Goal: Task Accomplishment & Management: Use online tool/utility

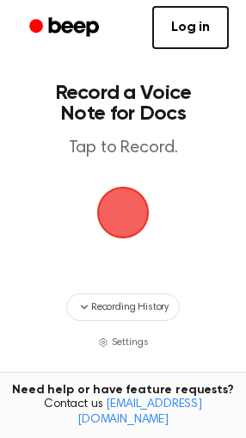
click at [114, 213] on span "button" at bounding box center [123, 212] width 78 height 78
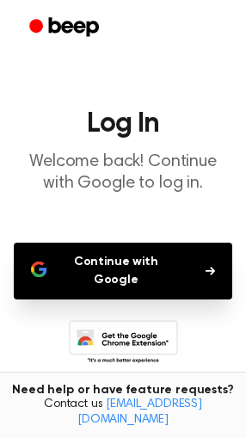
click at [121, 262] on button "Continue with Google" at bounding box center [123, 271] width 219 height 57
click at [111, 252] on button "Continue with Google" at bounding box center [123, 271] width 219 height 57
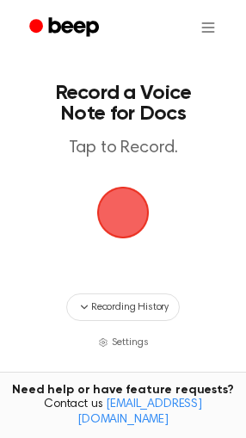
click at [122, 227] on span "button" at bounding box center [123, 213] width 48 height 48
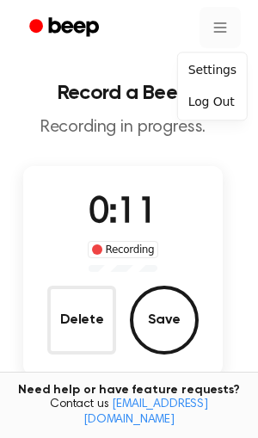
click at [207, 27] on html "Record a Beep Recording in progress. 0:11 Recording Delete Save Tired of copyin…" at bounding box center [129, 324] width 258 height 648
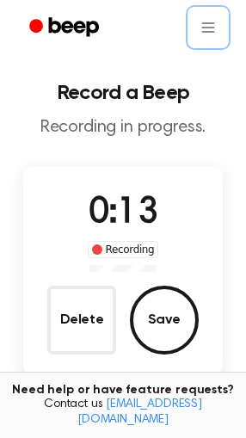
click at [214, 29] on html "Record a Beep Recording in progress. 0:13 Recording Delete Save Tired of copyin…" at bounding box center [123, 324] width 246 height 648
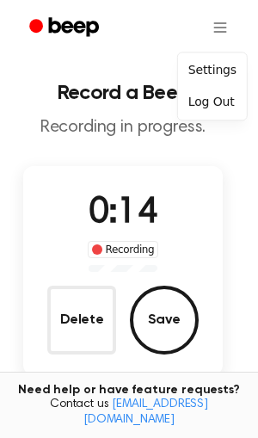
click at [214, 29] on html "Record a Beep Recording in progress. 0:14 Recording Delete Save Tired of copyin…" at bounding box center [129, 324] width 258 height 648
click at [210, 66] on div "Settings" at bounding box center [213, 70] width 62 height 28
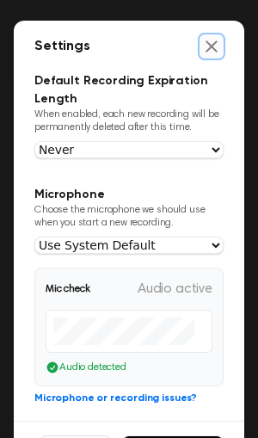
click at [203, 49] on icon "Close settings" at bounding box center [211, 46] width 17 height 17
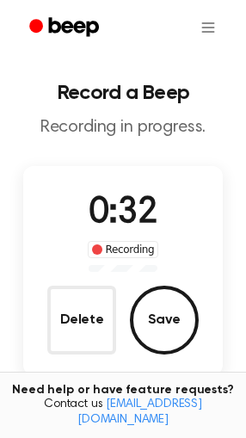
click at [195, 49] on div at bounding box center [123, 27] width 212 height 55
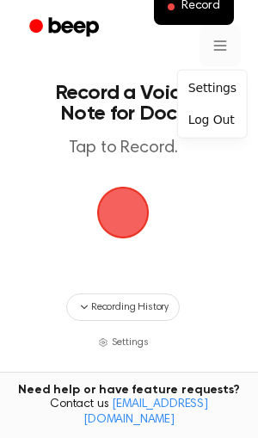
click at [206, 47] on html "Record Record a Voice Note for Docs Tap to Record. Recording History Settings T…" at bounding box center [129, 311] width 258 height 623
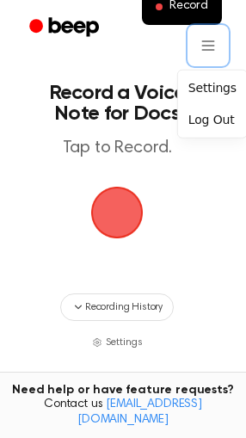
click at [100, 314] on html "Record Record a Voice Note for Docs Tap to Record. Recording History Settings T…" at bounding box center [123, 311] width 246 height 623
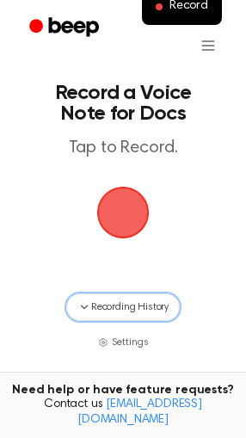
click at [100, 314] on span "Recording History" at bounding box center [130, 308] width 78 height 16
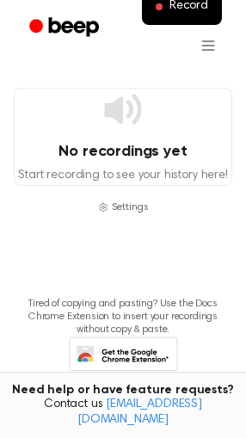
scroll to position [211, 0]
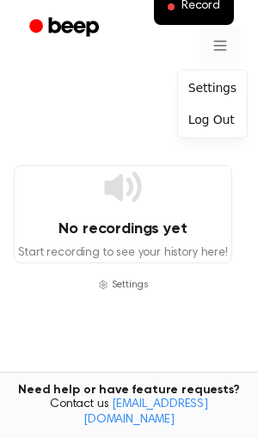
click at [201, 50] on html "Record Record a Voice Note for Docs Tap to Record. No recordings yet Start reco…" at bounding box center [129, 177] width 258 height 776
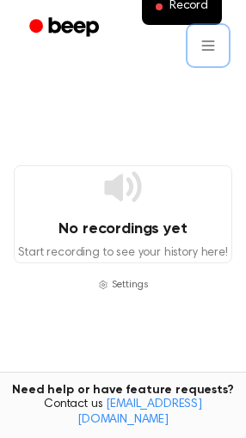
click at [119, 163] on html "Record Record a Voice Note for Docs Tap to Record. No recordings yet Start reco…" at bounding box center [123, 177] width 246 height 776
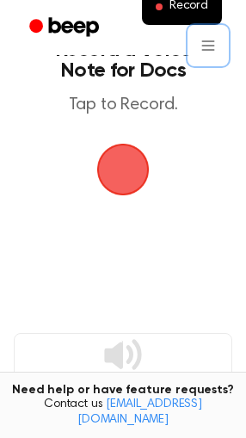
scroll to position [0, 0]
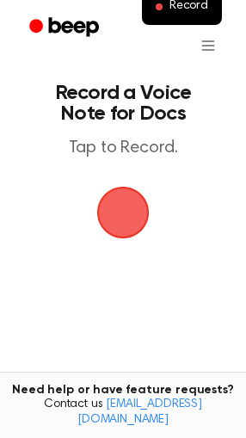
click at [139, 208] on span "button" at bounding box center [123, 213] width 48 height 48
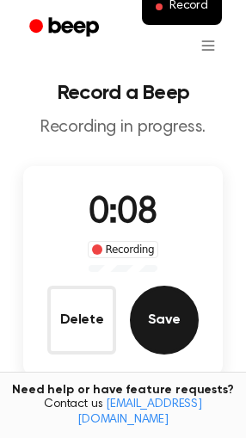
click at [164, 331] on button "Save" at bounding box center [164, 320] width 69 height 69
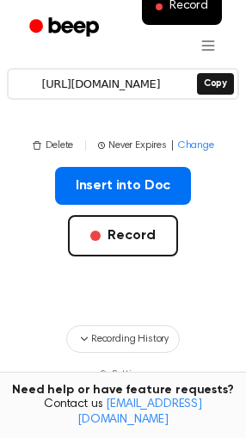
scroll to position [229, 0]
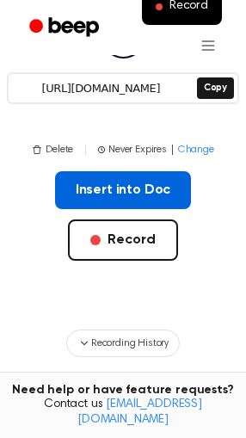
click at [140, 189] on button "Insert into Doc" at bounding box center [123, 190] width 137 height 38
